Goal: Find specific page/section: Find specific page/section

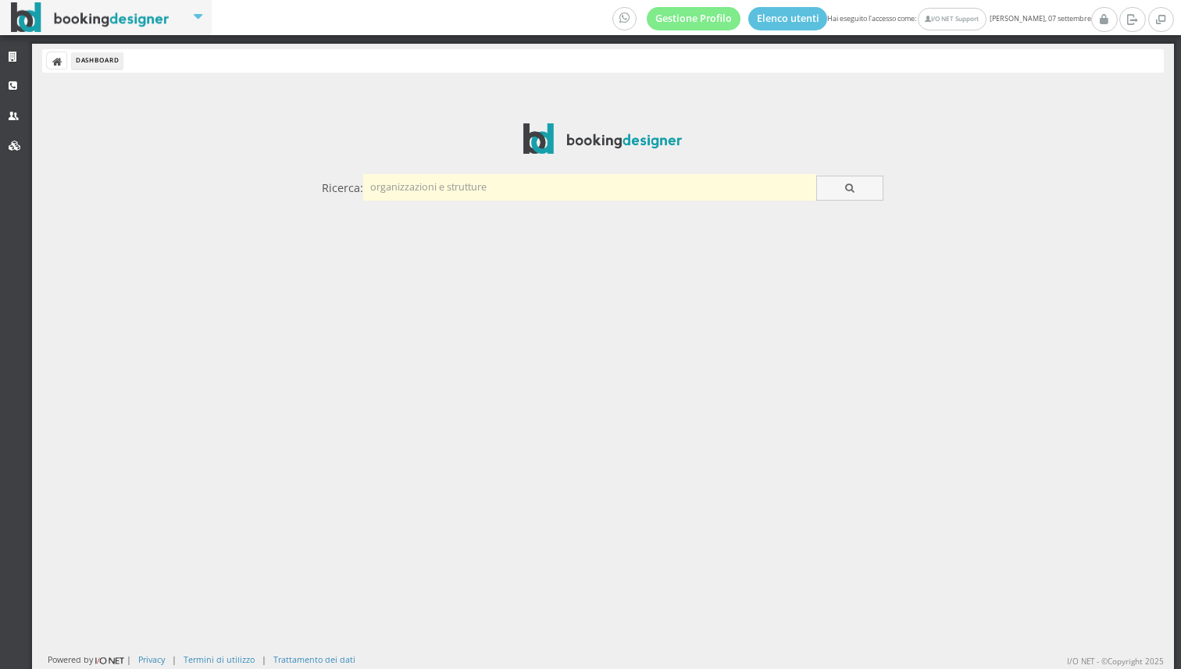
click at [397, 187] on input "text" at bounding box center [589, 187] width 453 height 26
type input "geromalo"
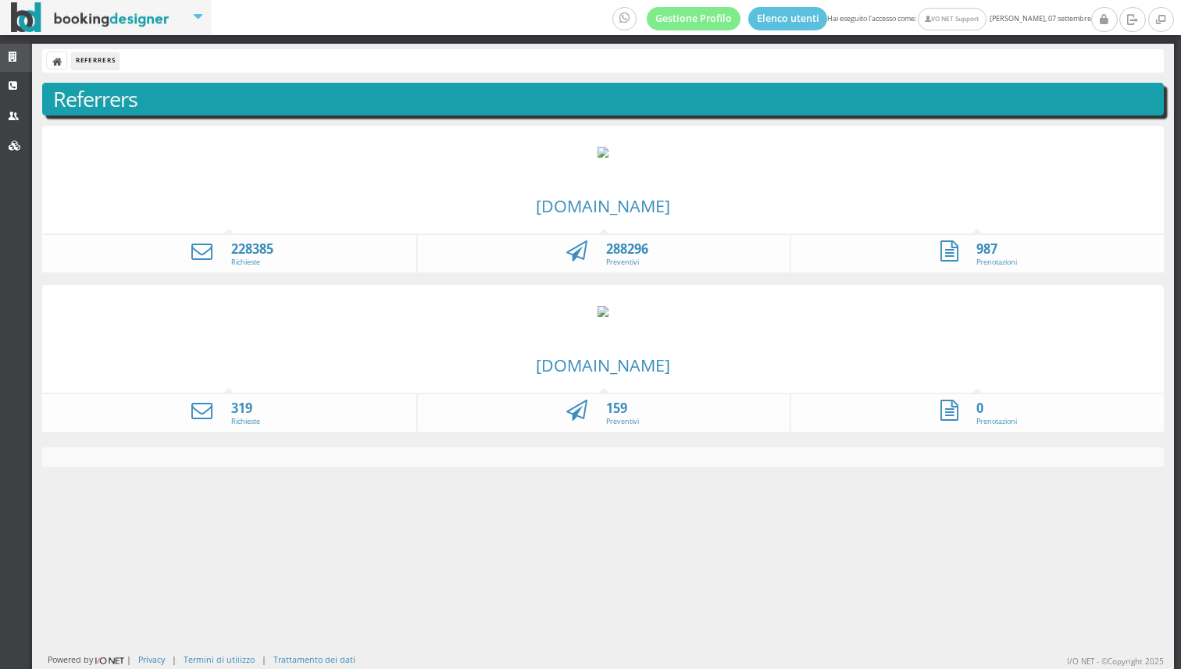
click at [13, 62] on link "Strutture" at bounding box center [16, 58] width 32 height 28
